Goal: Check status

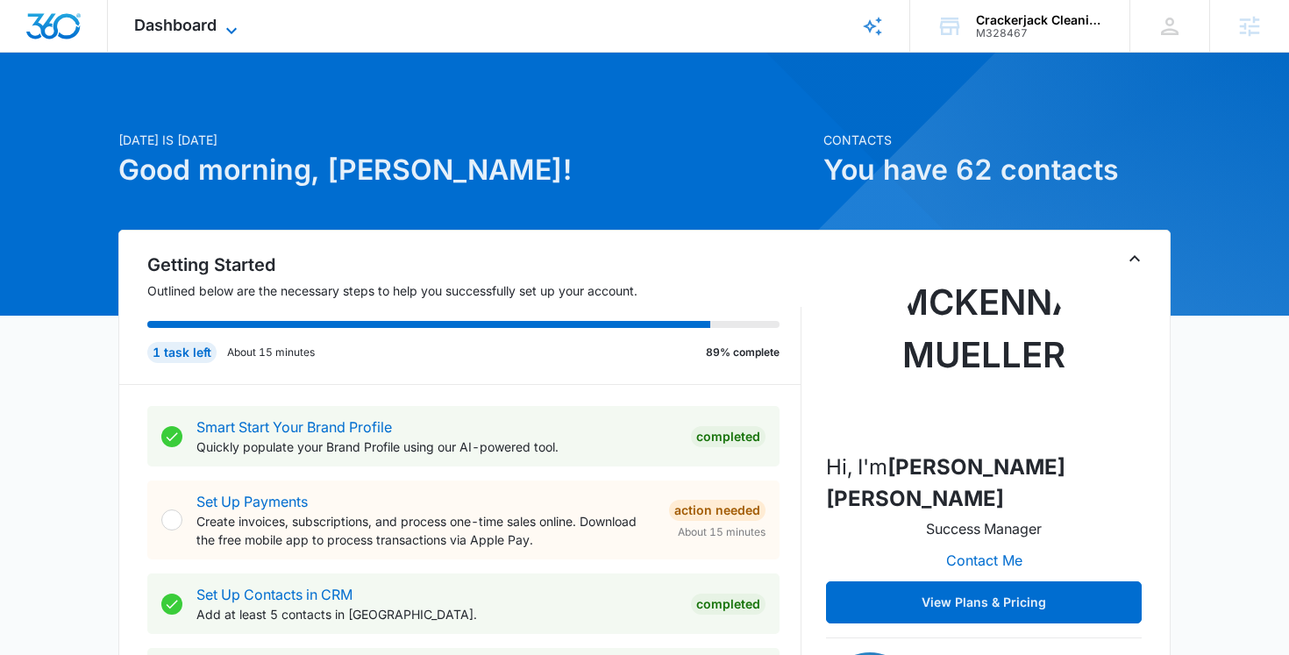
click at [180, 33] on span "Dashboard" at bounding box center [175, 25] width 82 height 18
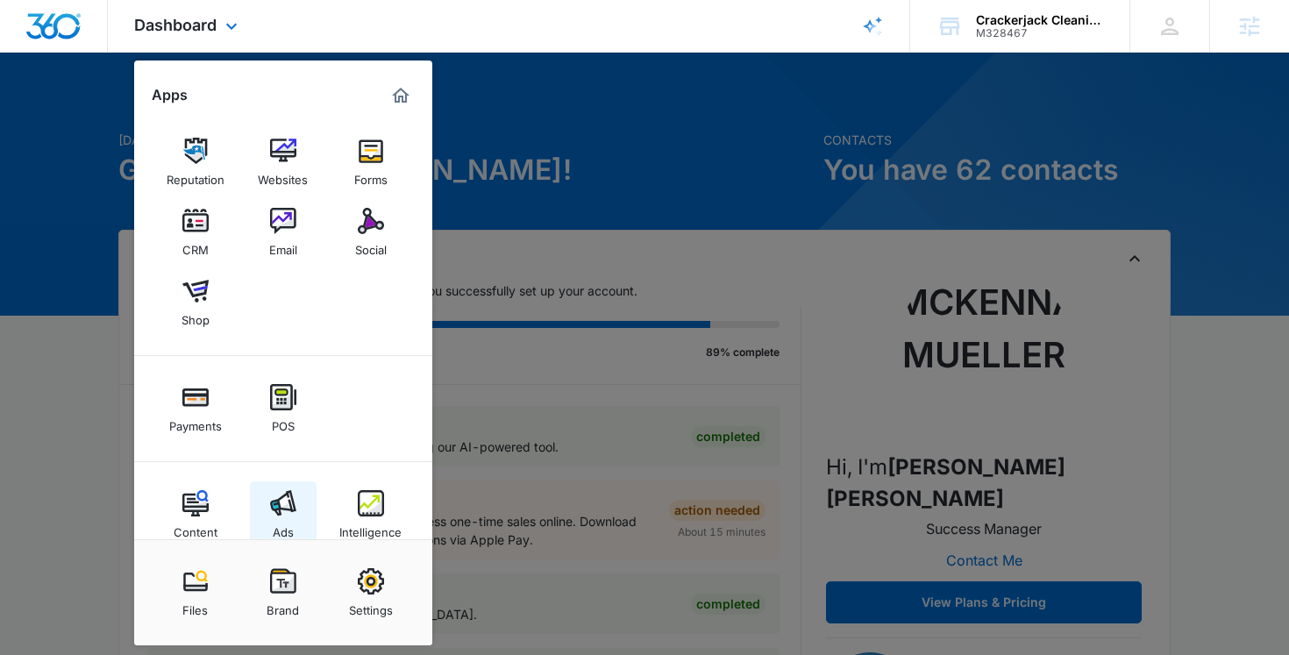
click at [301, 519] on link "Ads" at bounding box center [283, 514] width 67 height 67
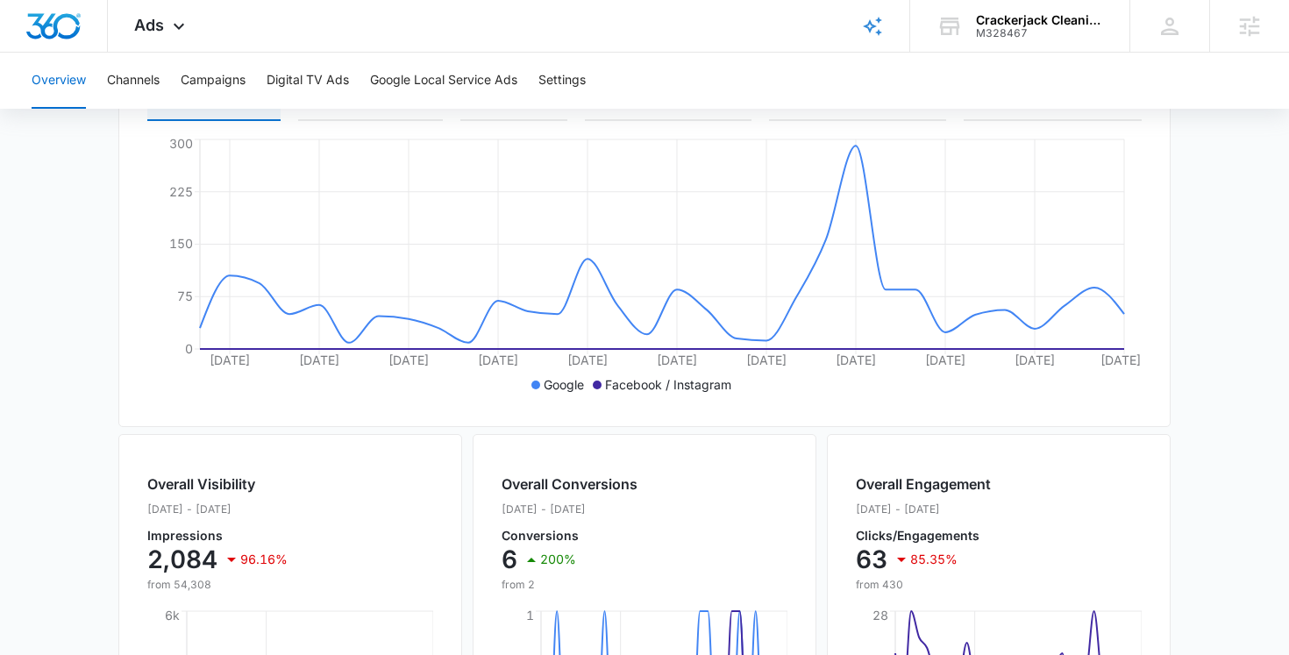
scroll to position [365, 0]
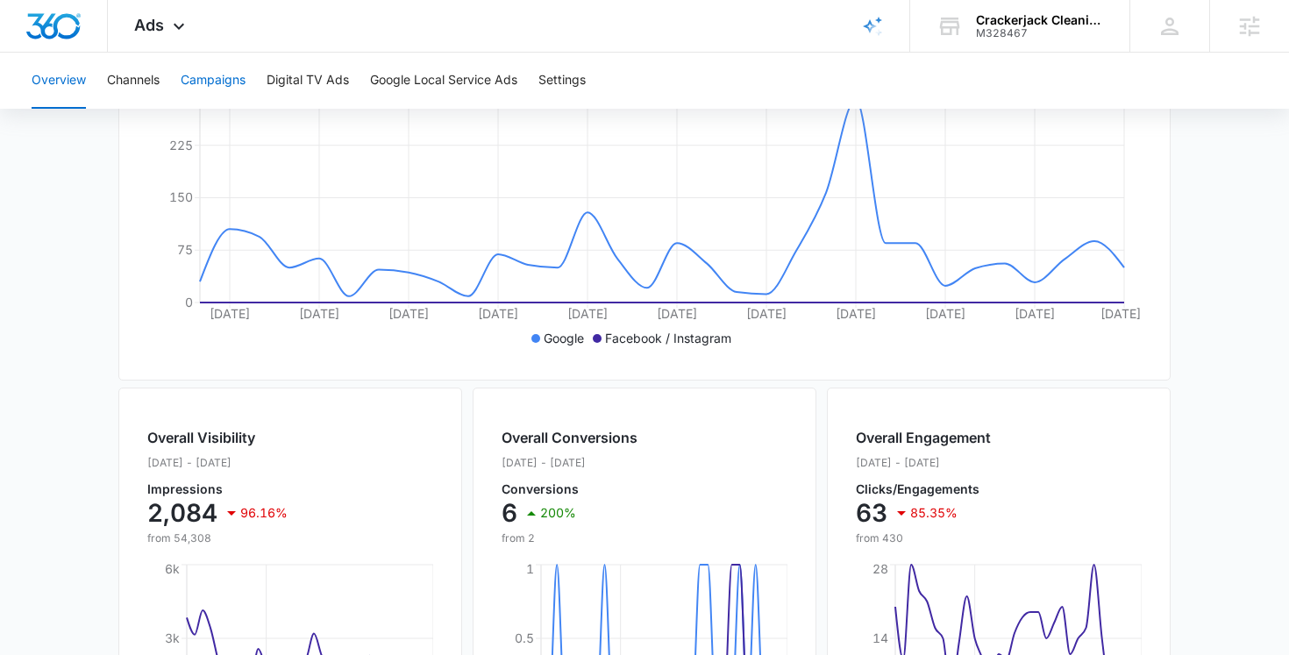
click at [222, 76] on button "Campaigns" at bounding box center [213, 81] width 65 height 56
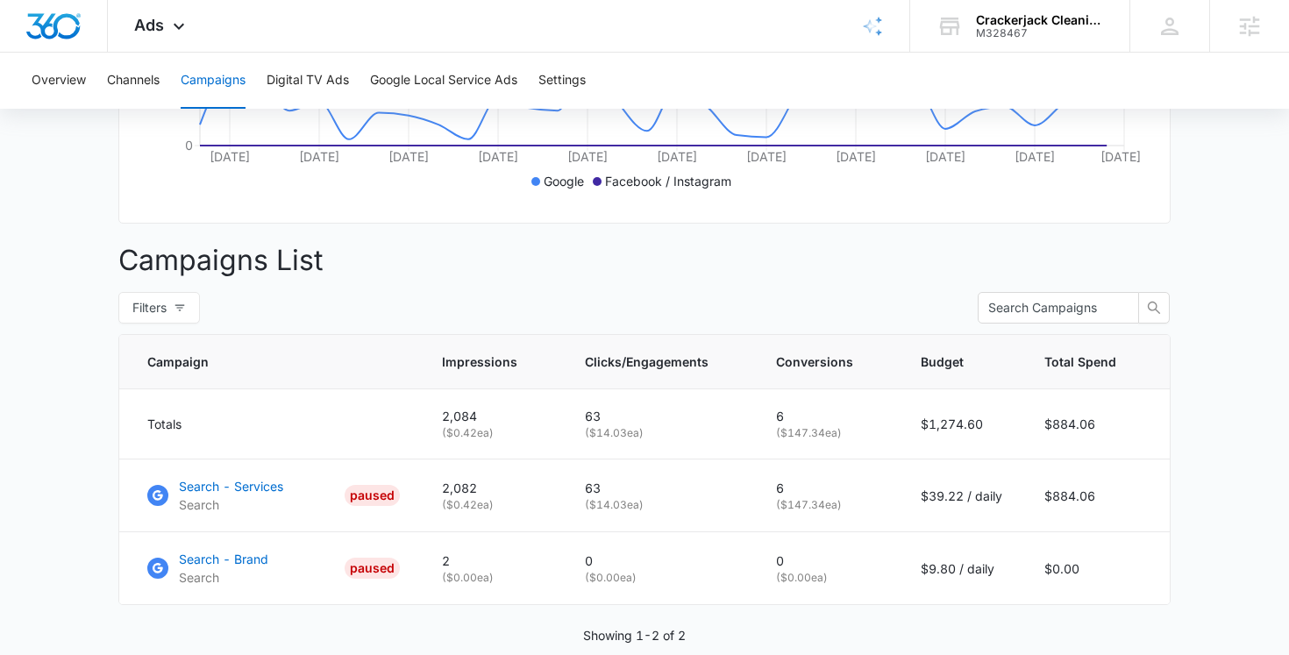
scroll to position [549, 0]
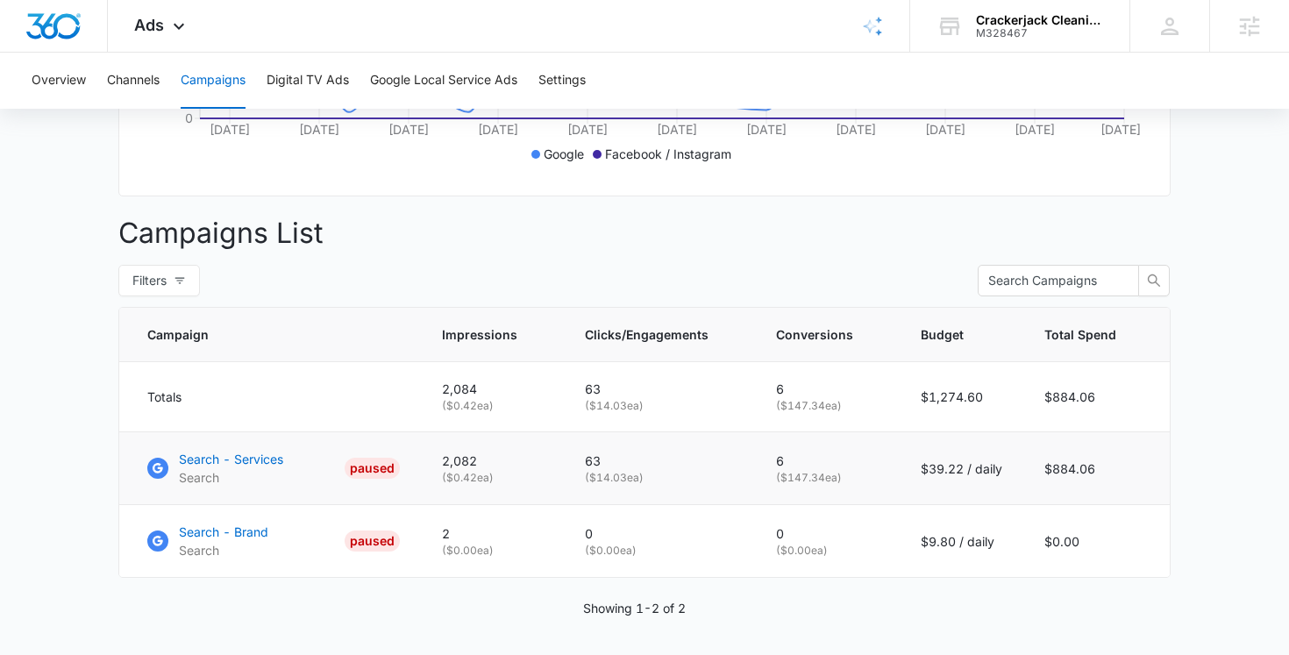
drag, startPoint x: 904, startPoint y: 467, endPoint x: 1015, endPoint y: 466, distance: 111.4
click at [1016, 466] on td "$39.22 / daily" at bounding box center [962, 468] width 124 height 73
click at [1015, 466] on td "$39.22 / daily" at bounding box center [962, 468] width 124 height 73
